Goal: Communication & Community: Ask a question

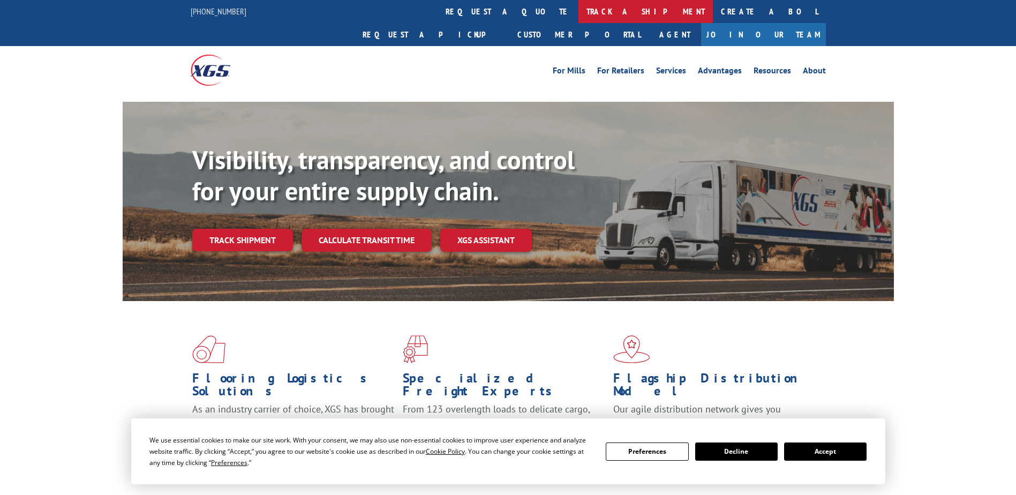
click at [579, 13] on link "track a shipment" at bounding box center [646, 11] width 134 height 23
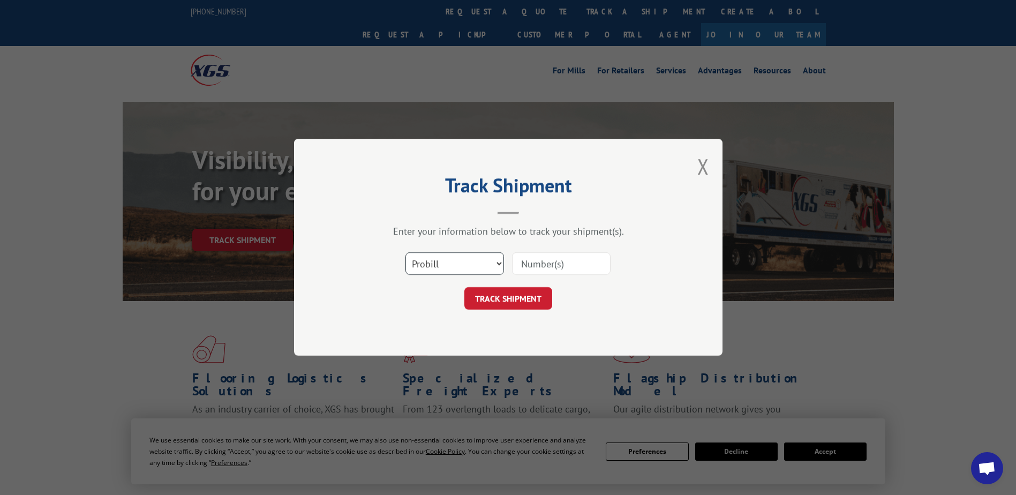
click at [500, 261] on select "Select category... Probill BOL PO" at bounding box center [455, 264] width 99 height 23
select select "bol"
click at [406, 253] on select "Select category... Probill BOL PO" at bounding box center [455, 264] width 99 height 23
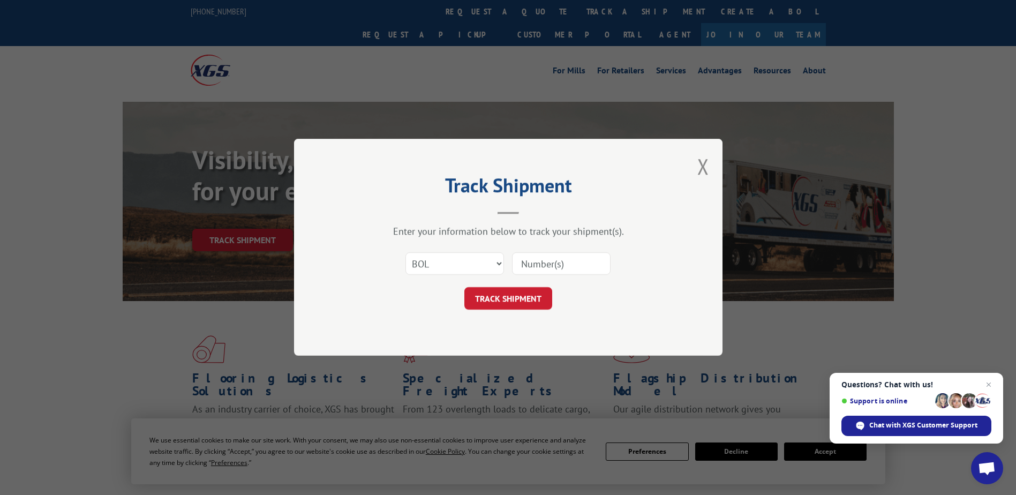
click at [559, 263] on input at bounding box center [561, 264] width 99 height 23
type input "2836210"
click at [515, 303] on button "TRACK SHIPMENT" at bounding box center [509, 299] width 88 height 23
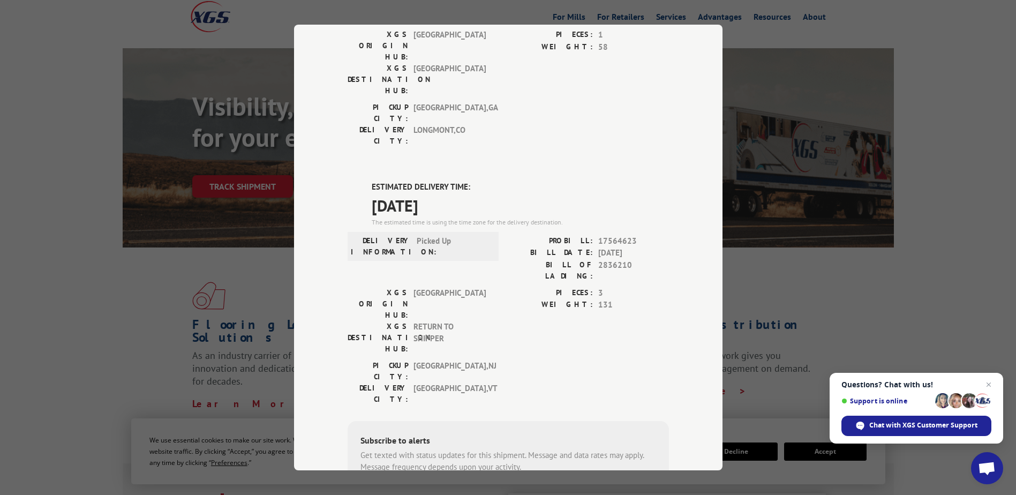
scroll to position [212, 0]
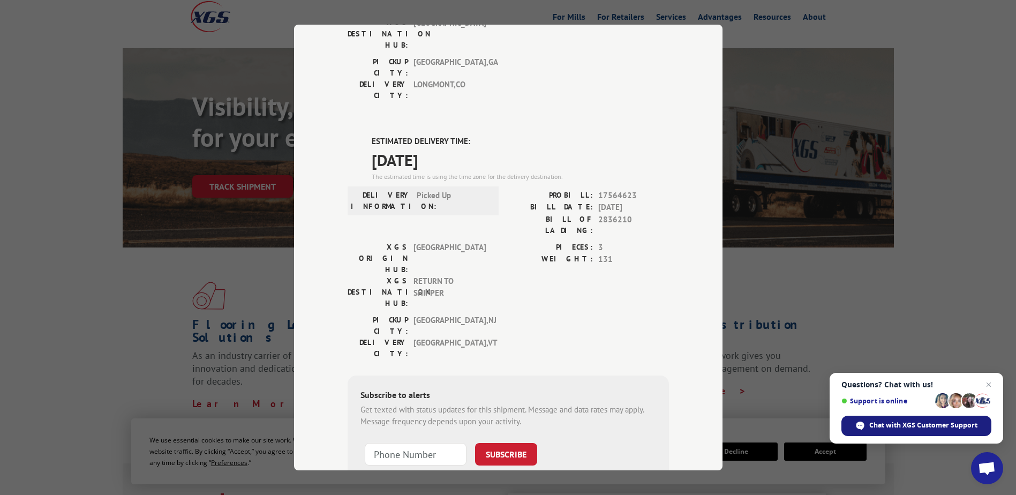
click at [949, 429] on span "Chat with XGS Customer Support" at bounding box center [924, 426] width 108 height 10
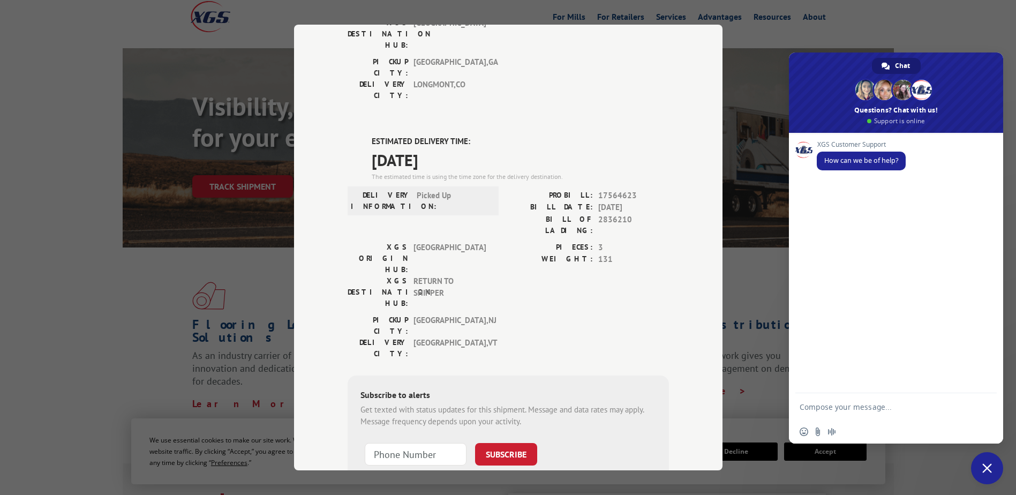
click at [856, 412] on textarea "Compose your message..." at bounding box center [885, 406] width 171 height 27
type textarea "HAS THIS BOL BEEN PICKED UP? 17564623PRO NUMBER"
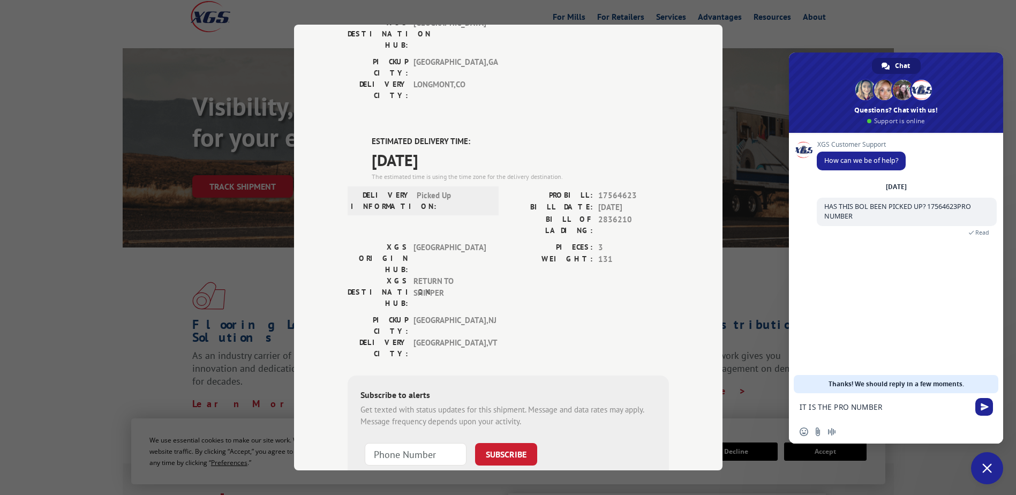
type textarea "IT IS THE PRO NUMBER"
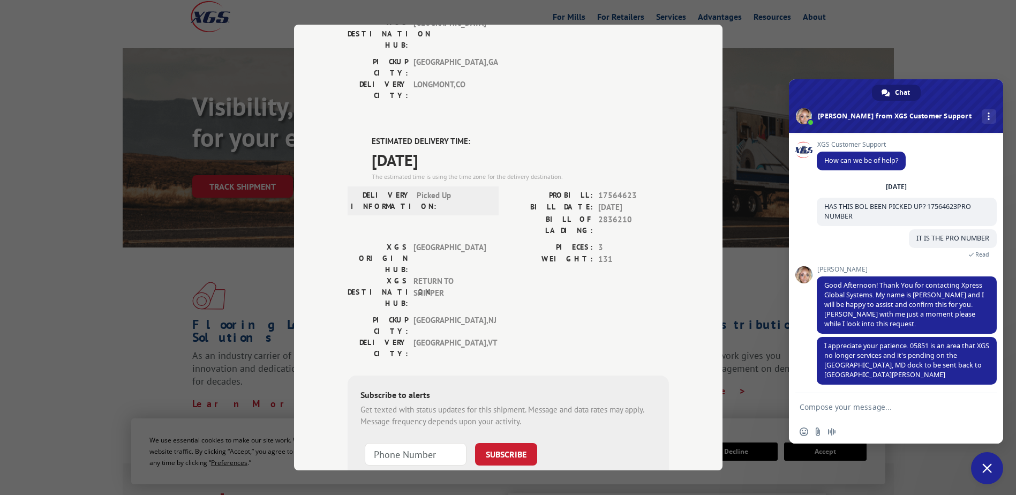
scroll to position [3, 0]
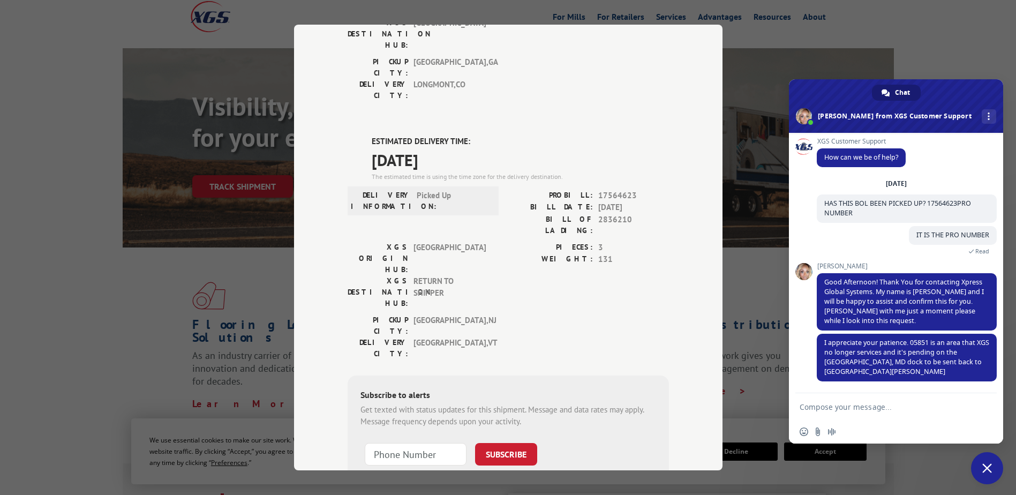
click at [822, 407] on textarea "Compose your message..." at bounding box center [885, 406] width 171 height 27
type textarea "OK HOLD ON PLEASE"
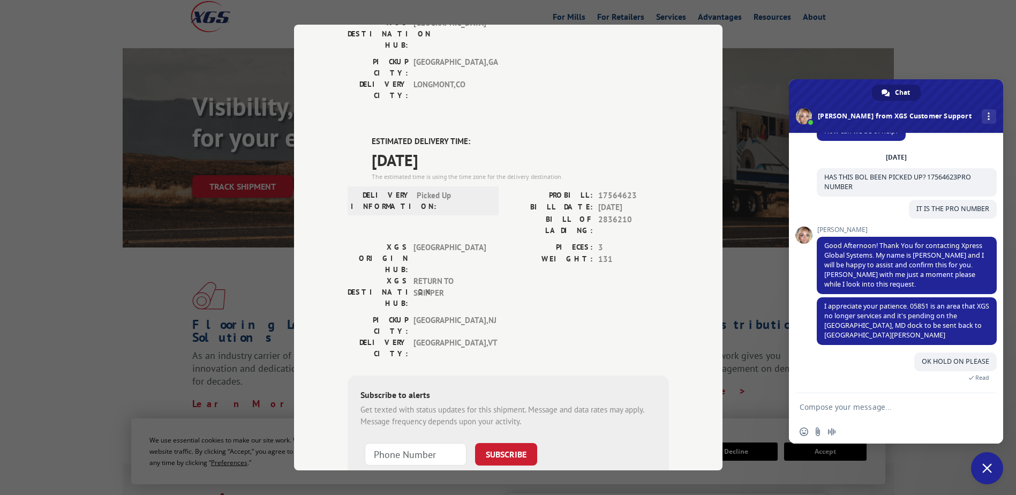
scroll to position [66, 0]
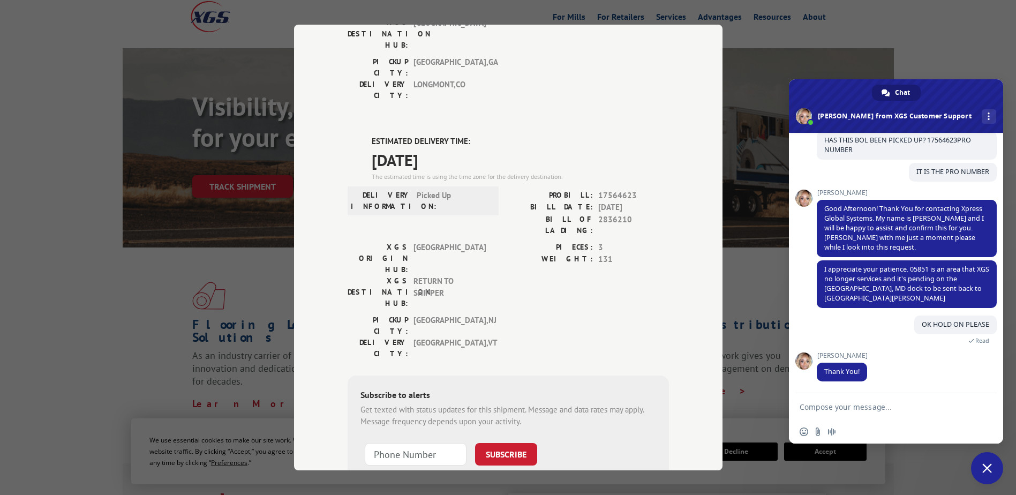
click at [863, 407] on textarea "Compose your message..." at bounding box center [885, 406] width 171 height 27
type textarea "WHEN DID THESE DELIVERIES STOP?"
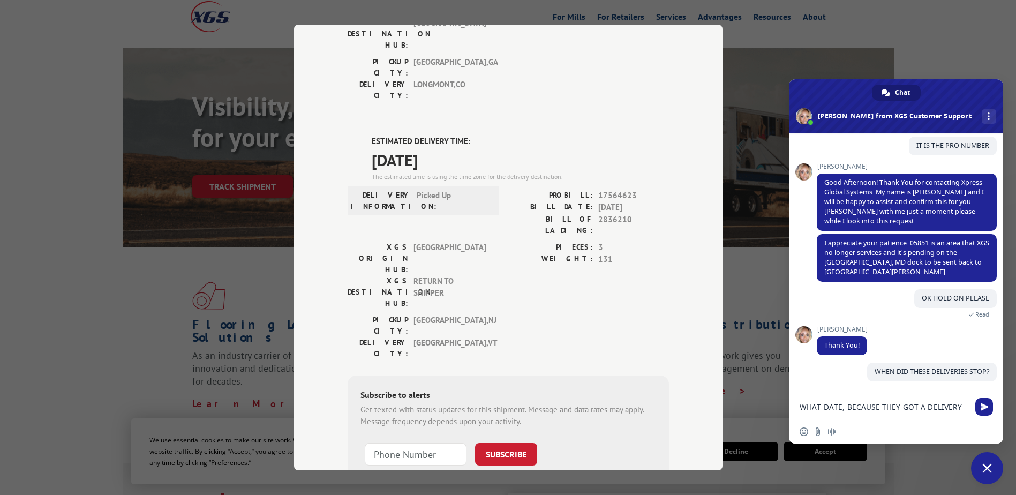
scroll to position [102, 0]
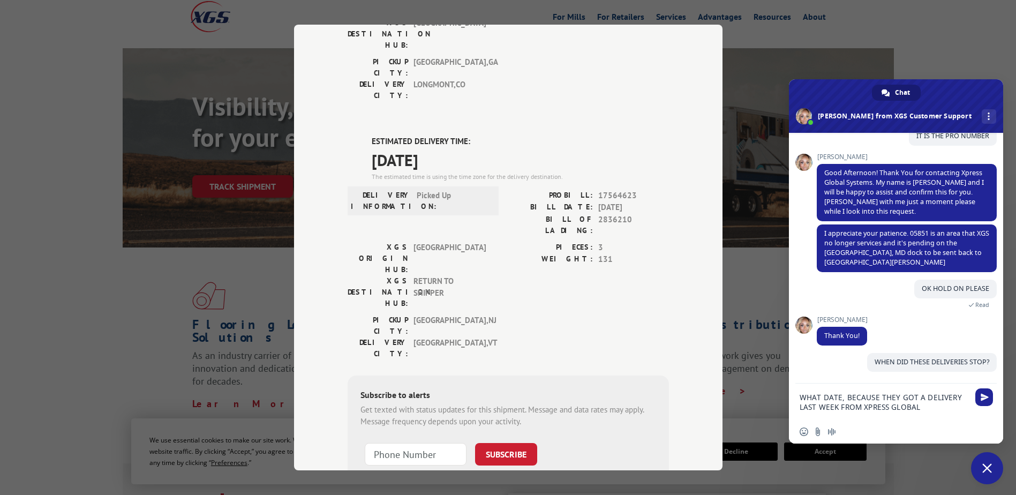
type textarea "WHAT DATE, BECAUSE THEY GOT A DELIVERY LAST WEEK FROM XPRESS GLOBAL"
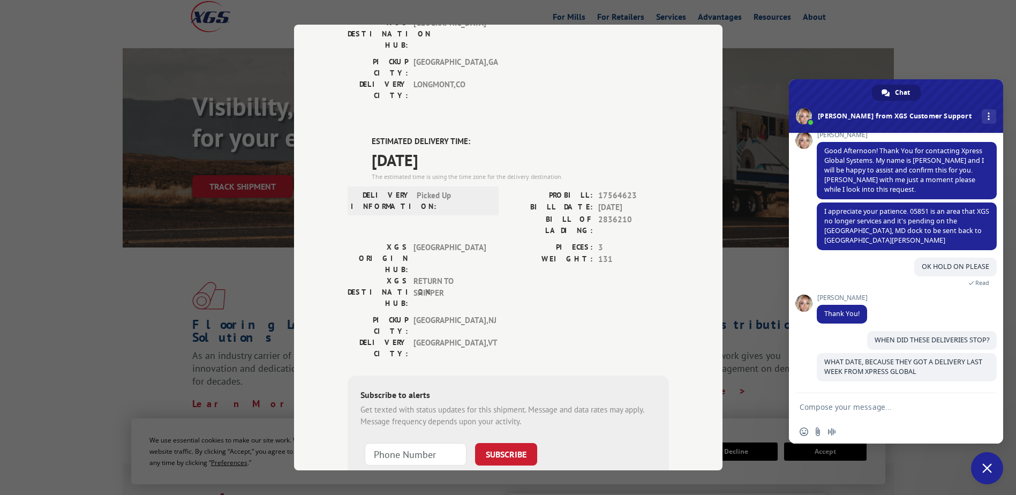
scroll to position [124, 0]
type textarea "ARE YOU THERE?"
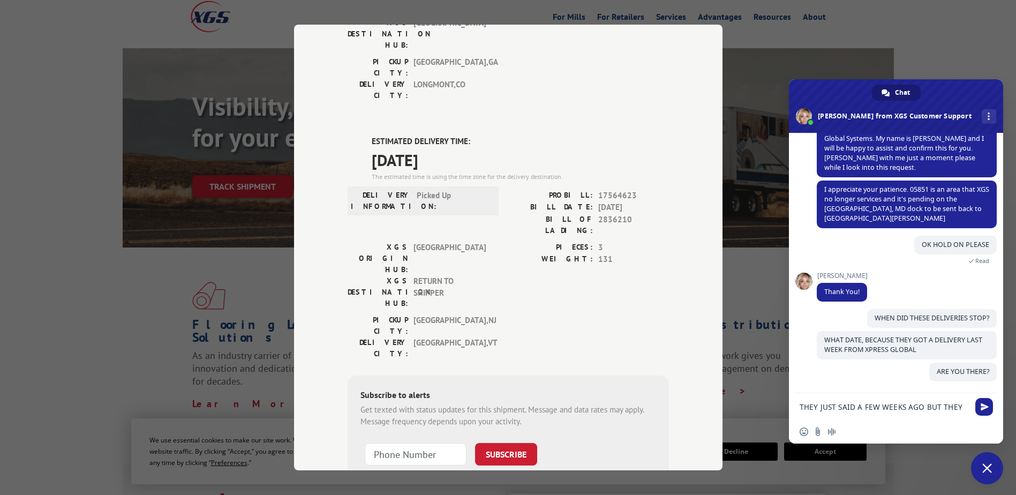
scroll to position [156, 0]
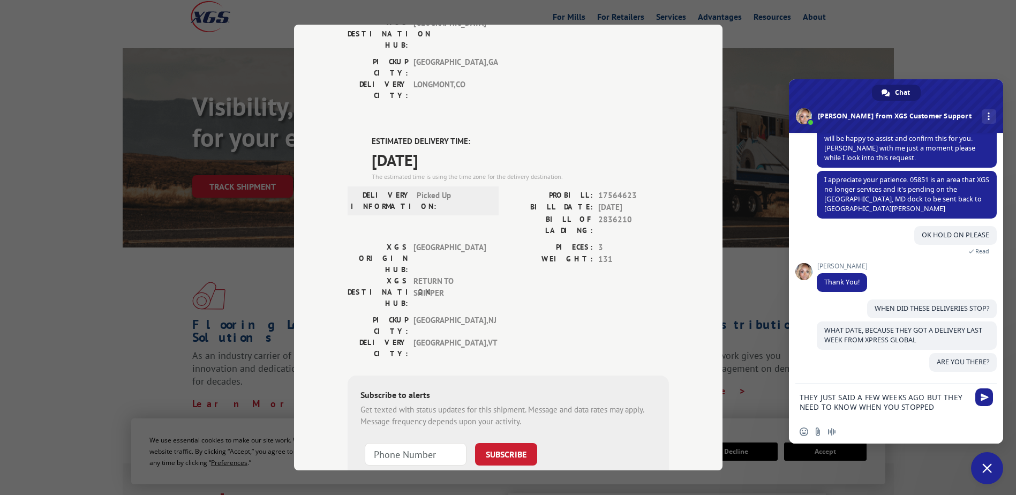
type textarea "THEY JUST SAID A FEW WEEKS AGO BUT THEY NEED TO KNOW WHEN YOU STOPPED?"
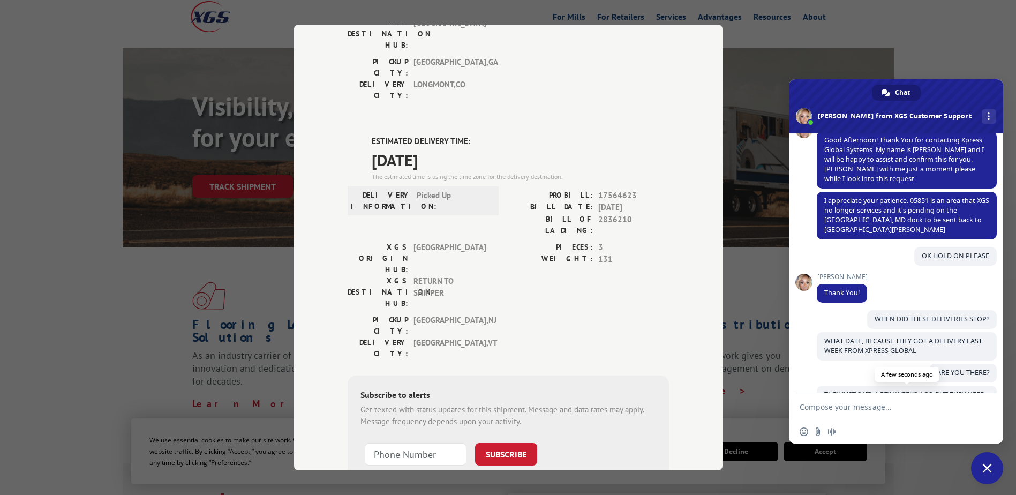
scroll to position [199, 0]
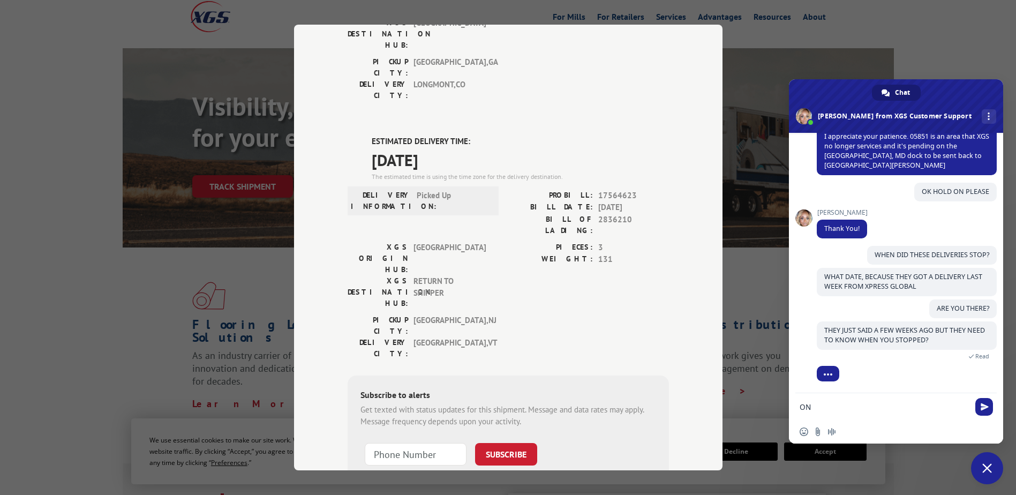
type textarea "O"
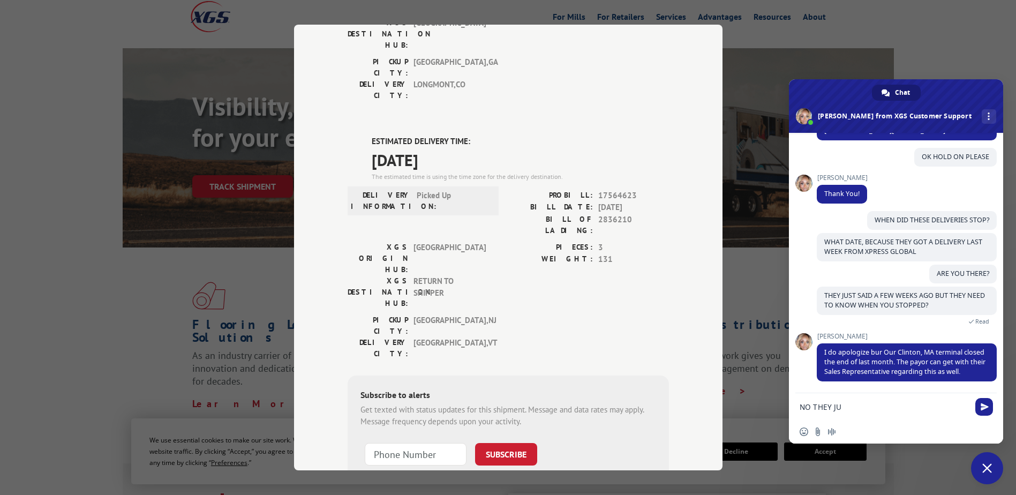
type textarea "NO THEY JUS"
drag, startPoint x: 865, startPoint y: 404, endPoint x: 797, endPoint y: 406, distance: 68.6
click at [797, 406] on div "NO THEY JUS" at bounding box center [896, 406] width 214 height 27
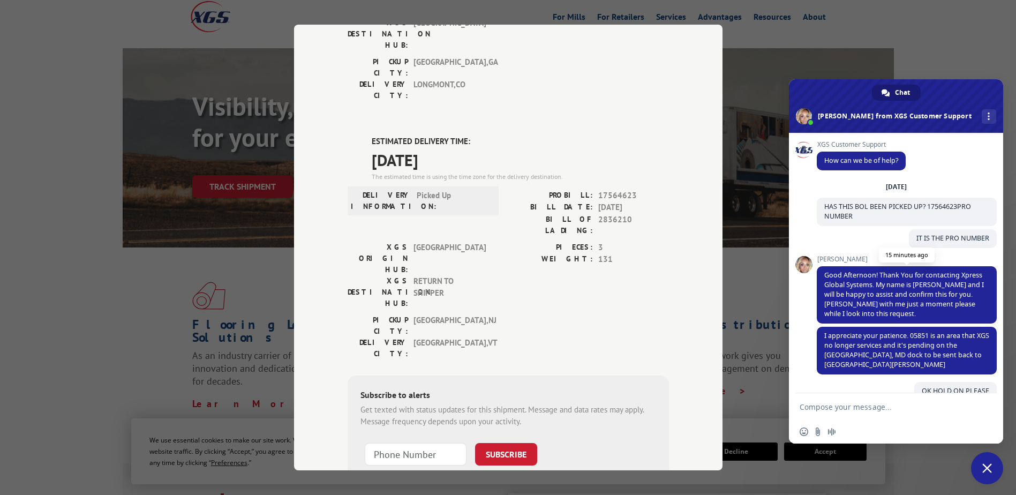
scroll to position [64, 0]
